Goal: Information Seeking & Learning: Learn about a topic

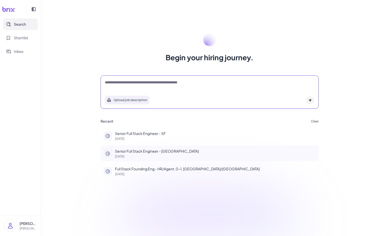
type textarea "*"
click at [144, 137] on div "Senior Full Stack Engineer - SF [DATE]" at bounding box center [215, 136] width 200 height 10
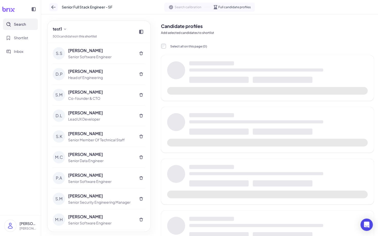
click at [55, 7] on icon at bounding box center [53, 7] width 5 height 5
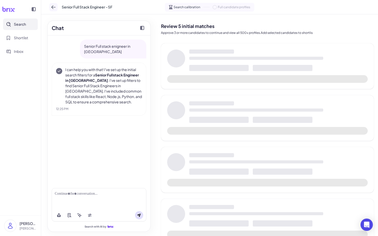
click at [53, 8] on icon at bounding box center [53, 7] width 4 height 4
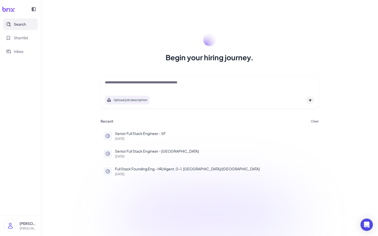
click at [134, 84] on textarea at bounding box center [209, 83] width 209 height 6
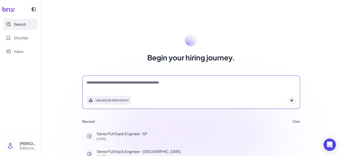
scroll to position [25, 0]
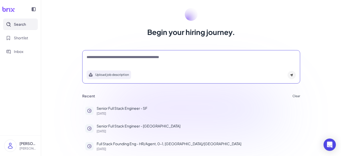
click at [133, 56] on textarea at bounding box center [191, 57] width 209 height 6
click at [29, 48] on button "Inbox" at bounding box center [20, 52] width 35 height 12
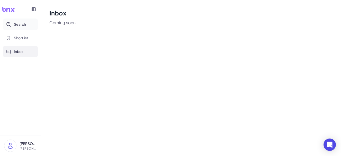
click at [21, 20] on button "Search" at bounding box center [20, 24] width 35 height 12
